Goal: Task Accomplishment & Management: Manage account settings

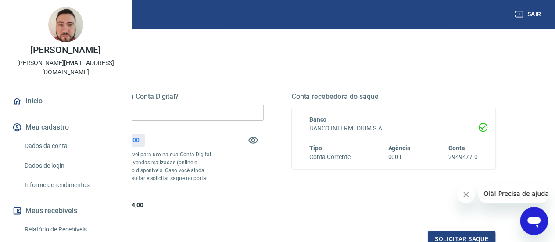
scroll to position [88, 0]
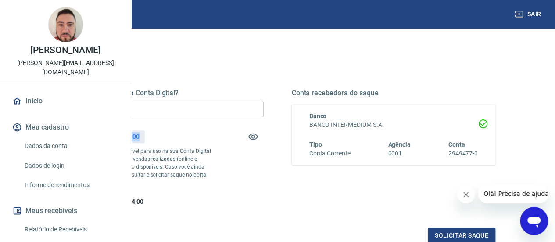
drag, startPoint x: 243, startPoint y: 136, endPoint x: 278, endPoint y: 136, distance: 35.5
click at [264, 136] on div "Saldo total*: R$ 8.814,00" at bounding box center [162, 136] width 204 height 21
drag, startPoint x: 249, startPoint y: 112, endPoint x: 169, endPoint y: 111, distance: 79.8
click at [169, 111] on div "Quanto deseja sacar da Conta Digital? R$ 0,00 ​ Saldo total*: R$ 8.814,00 *Corr…" at bounding box center [278, 152] width 478 height 204
paste input "8.814"
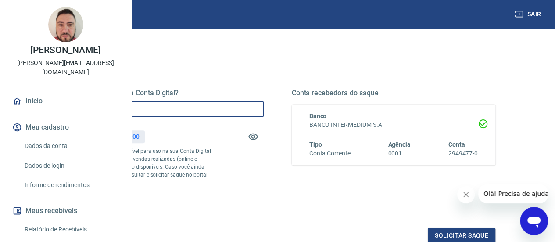
type input "R$ 8.814,00"
click at [264, 163] on div "Quanto deseja sacar da Conta Digital? R$ 8.814,00 ​ Saldo total*: R$ 8.814,00 *…" at bounding box center [162, 148] width 204 height 118
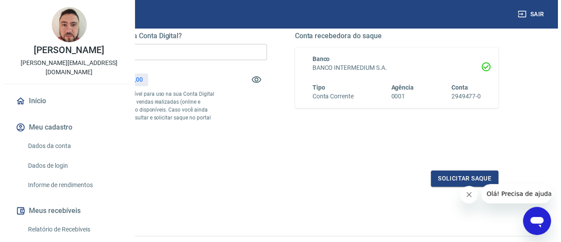
scroll to position [207, 0]
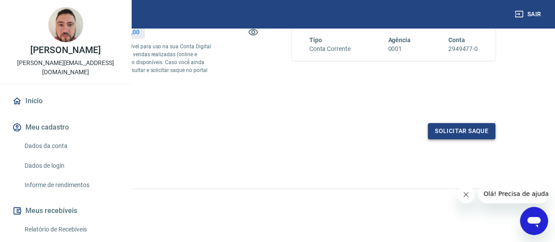
click at [473, 129] on button "Solicitar saque" at bounding box center [462, 131] width 68 height 16
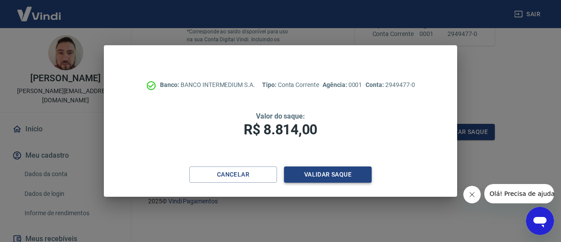
click at [334, 175] on button "Validar saque" at bounding box center [328, 174] width 88 height 16
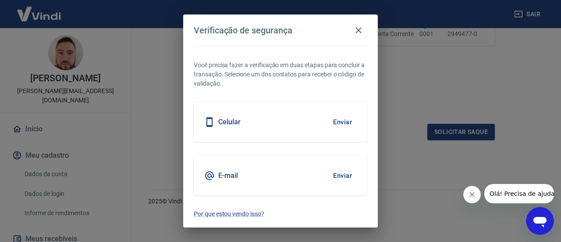
click at [343, 174] on button "Enviar" at bounding box center [342, 175] width 29 height 18
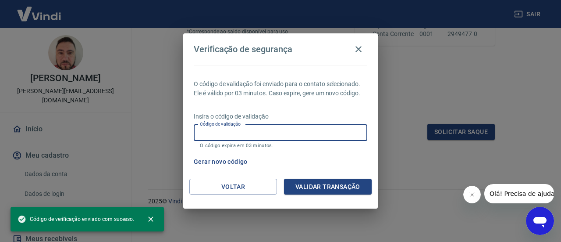
click at [260, 133] on input "Código de validação" at bounding box center [281, 133] width 174 height 16
paste input "933319"
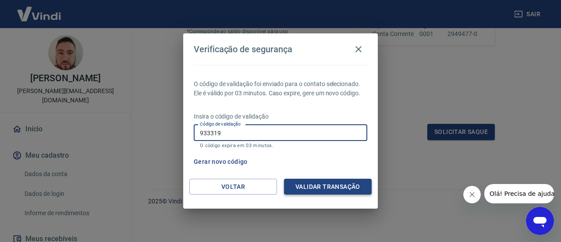
type input "933319"
click at [333, 189] on button "Validar transação" at bounding box center [328, 186] width 88 height 16
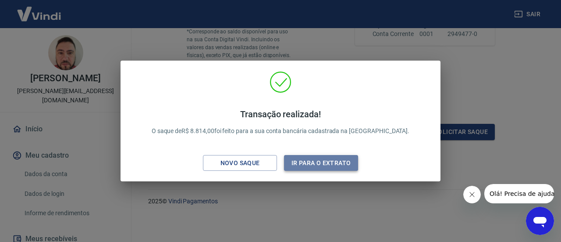
click at [319, 161] on button "Ir para o extrato" at bounding box center [321, 163] width 74 height 16
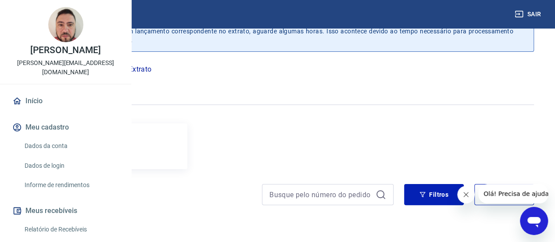
scroll to position [54, 0]
